Goal: Task Accomplishment & Management: Use online tool/utility

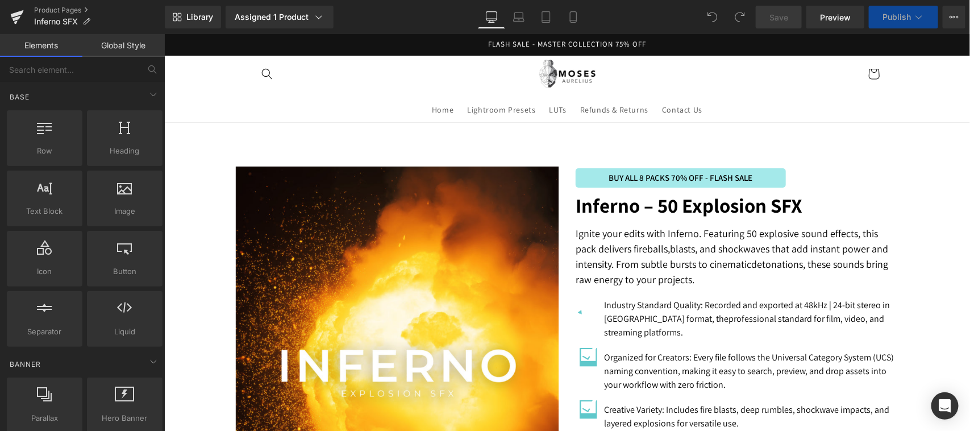
click at [381, 334] on img at bounding box center [397, 381] width 324 height 430
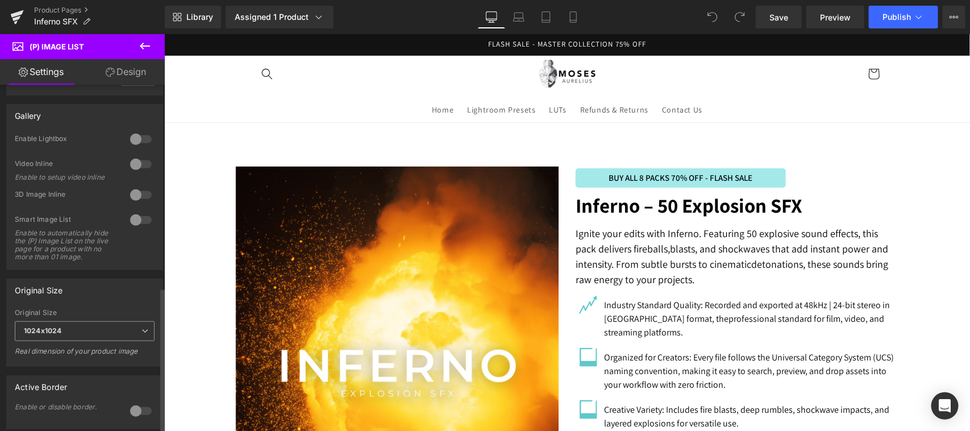
scroll to position [480, 0]
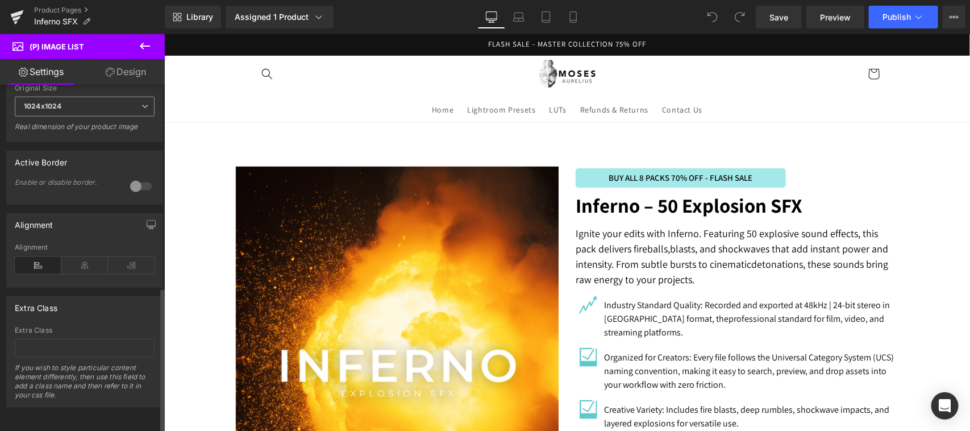
click at [120, 97] on span "1024x1024" at bounding box center [85, 107] width 140 height 20
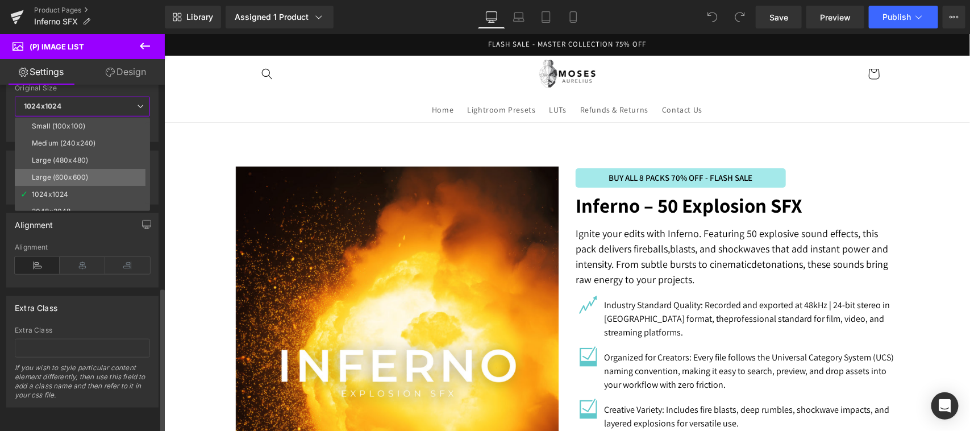
scroll to position [9, 0]
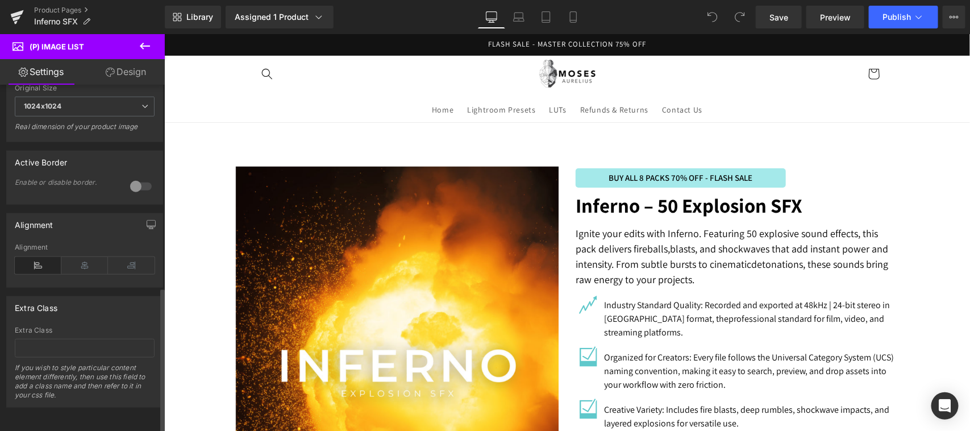
click at [77, 297] on div "Extra Class" at bounding box center [85, 308] width 156 height 22
click at [573, 19] on icon at bounding box center [573, 16] width 11 height 11
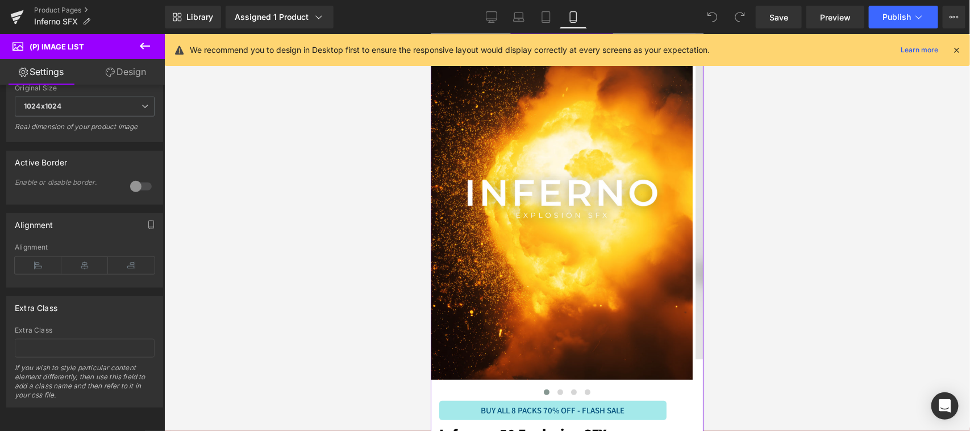
scroll to position [0, 0]
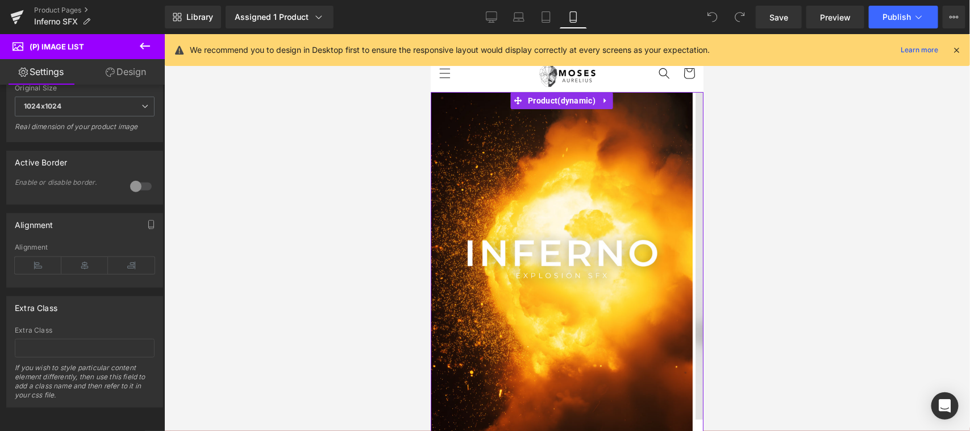
click at [553, 265] on div "‹ ›" at bounding box center [566, 275] width 273 height 366
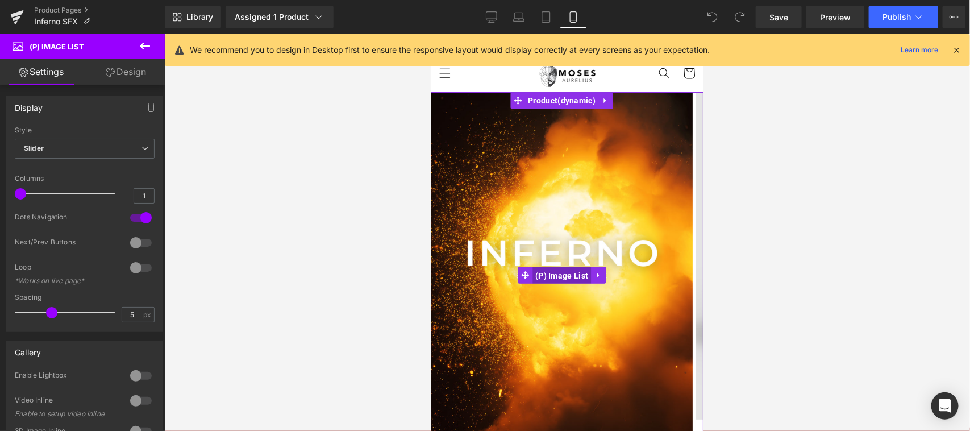
click at [556, 270] on span "(P) Image List" at bounding box center [561, 275] width 59 height 17
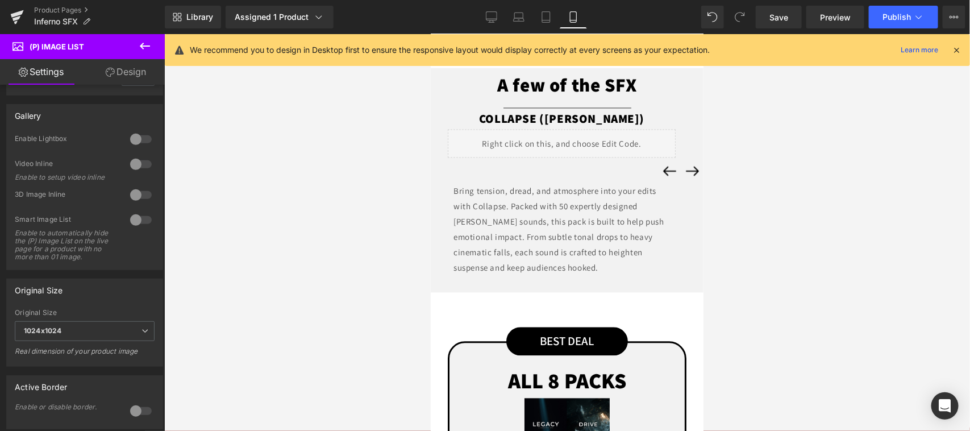
scroll to position [1184, 0]
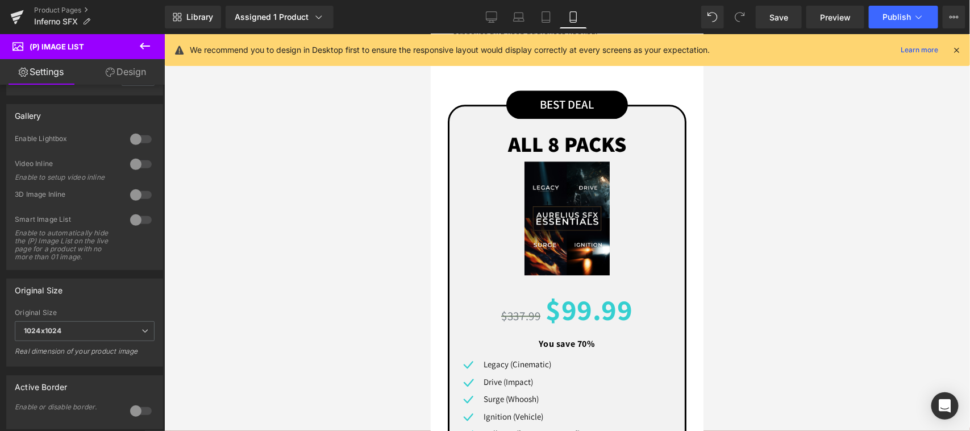
click at [558, 241] on div "(P) Image" at bounding box center [567, 218] width 224 height 114
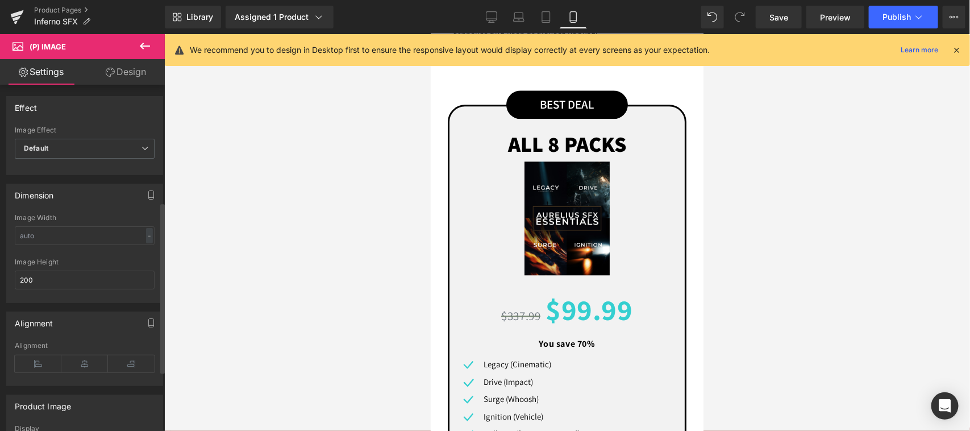
scroll to position [236, 0]
